Goal: Transaction & Acquisition: Purchase product/service

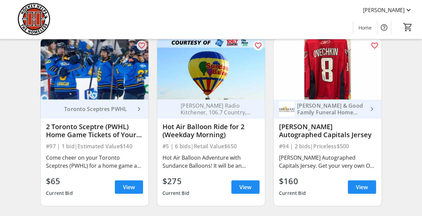
scroll to position [806, 0]
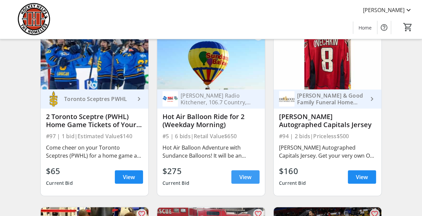
click at [245, 181] on span "View" at bounding box center [246, 177] width 12 height 8
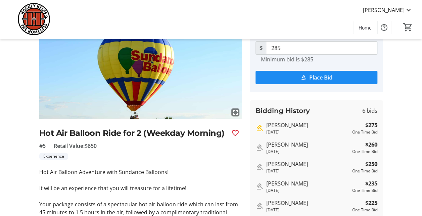
scroll to position [67, 0]
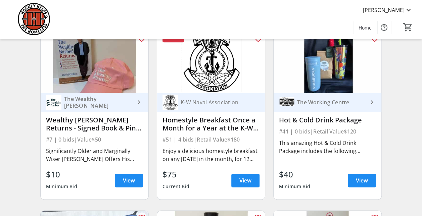
scroll to position [2957, 0]
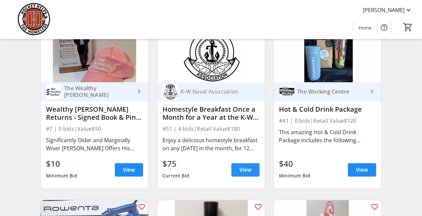
click at [244, 173] on span "View" at bounding box center [246, 170] width 12 height 8
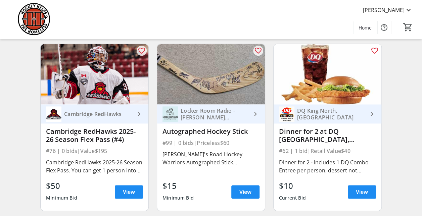
scroll to position [4200, 0]
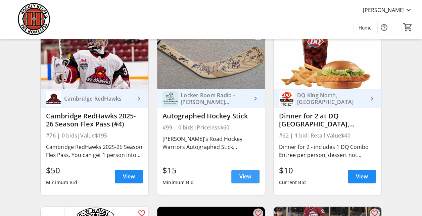
click at [245, 179] on span "View" at bounding box center [246, 177] width 12 height 8
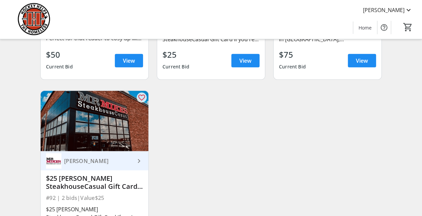
scroll to position [5977, 0]
